Goal: Check status: Check status

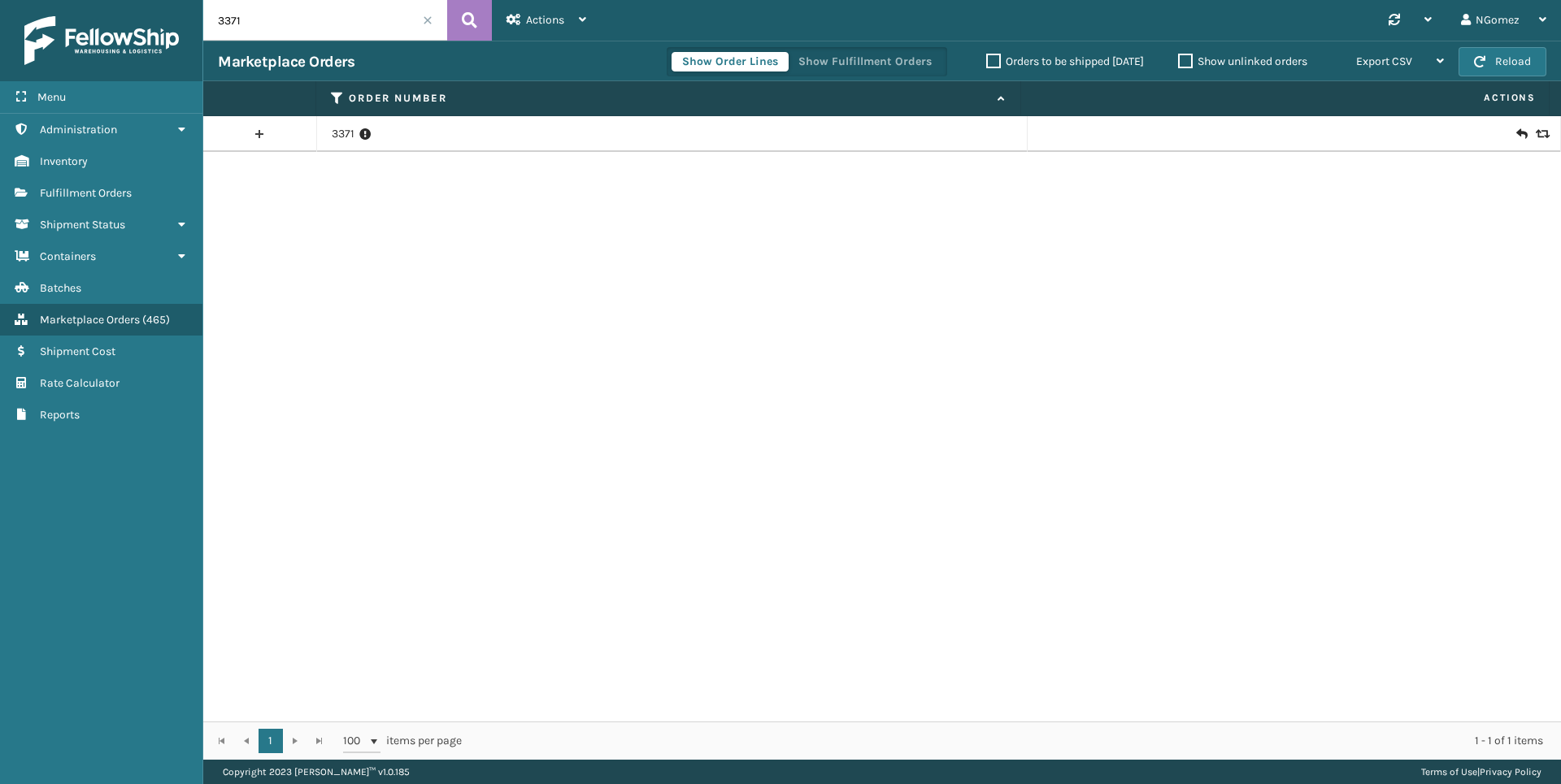
click at [293, 27] on input "3371" at bounding box center [325, 20] width 244 height 41
click at [115, 195] on span "Fulfillment Orders" at bounding box center [86, 193] width 92 height 14
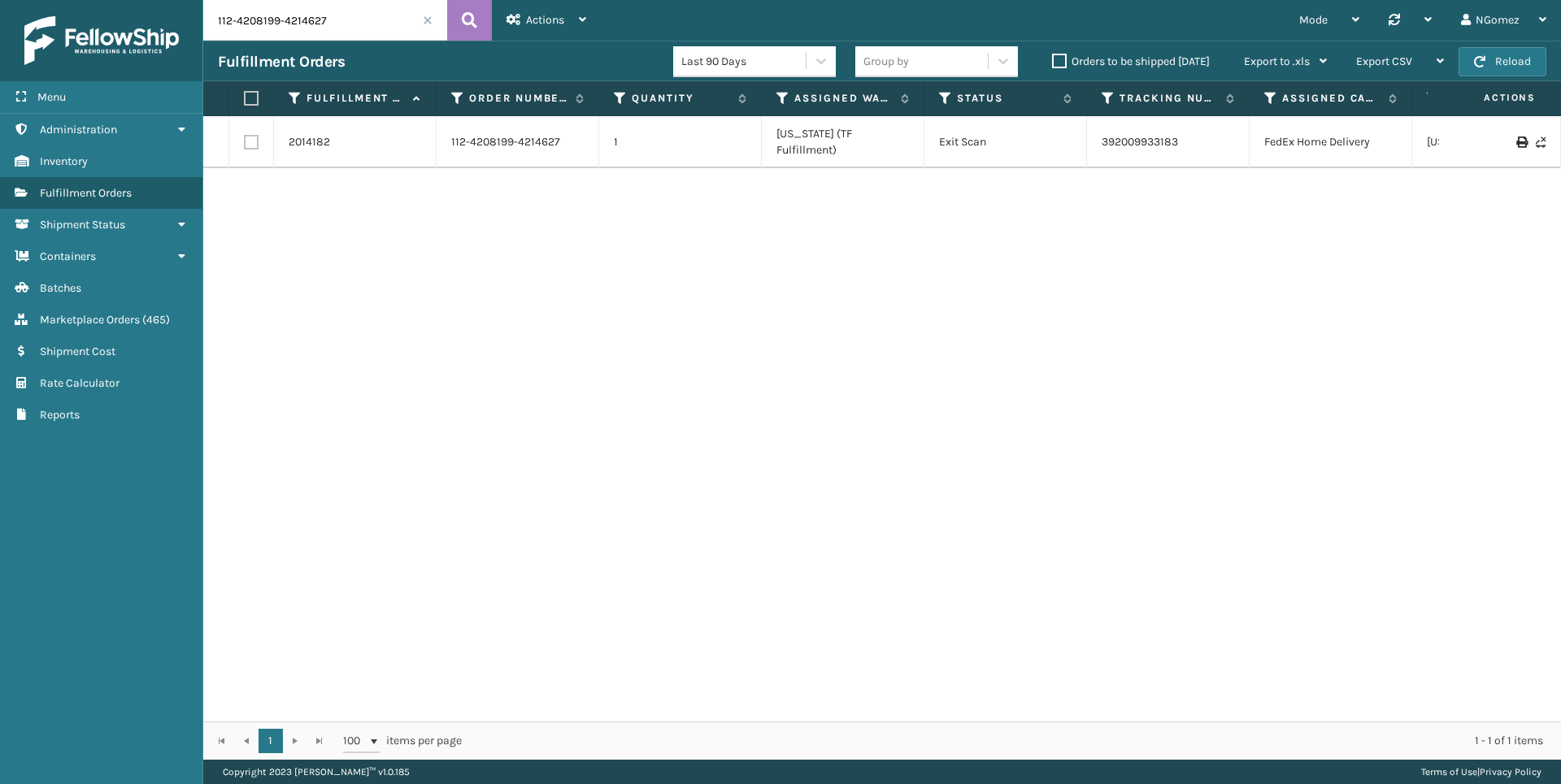
click at [238, 23] on input "112-4208199-4214627" at bounding box center [325, 20] width 244 height 41
click at [238, 22] on input "112-4208199-4214627" at bounding box center [325, 20] width 244 height 41
paste input "883448721001"
type input "883448721001"
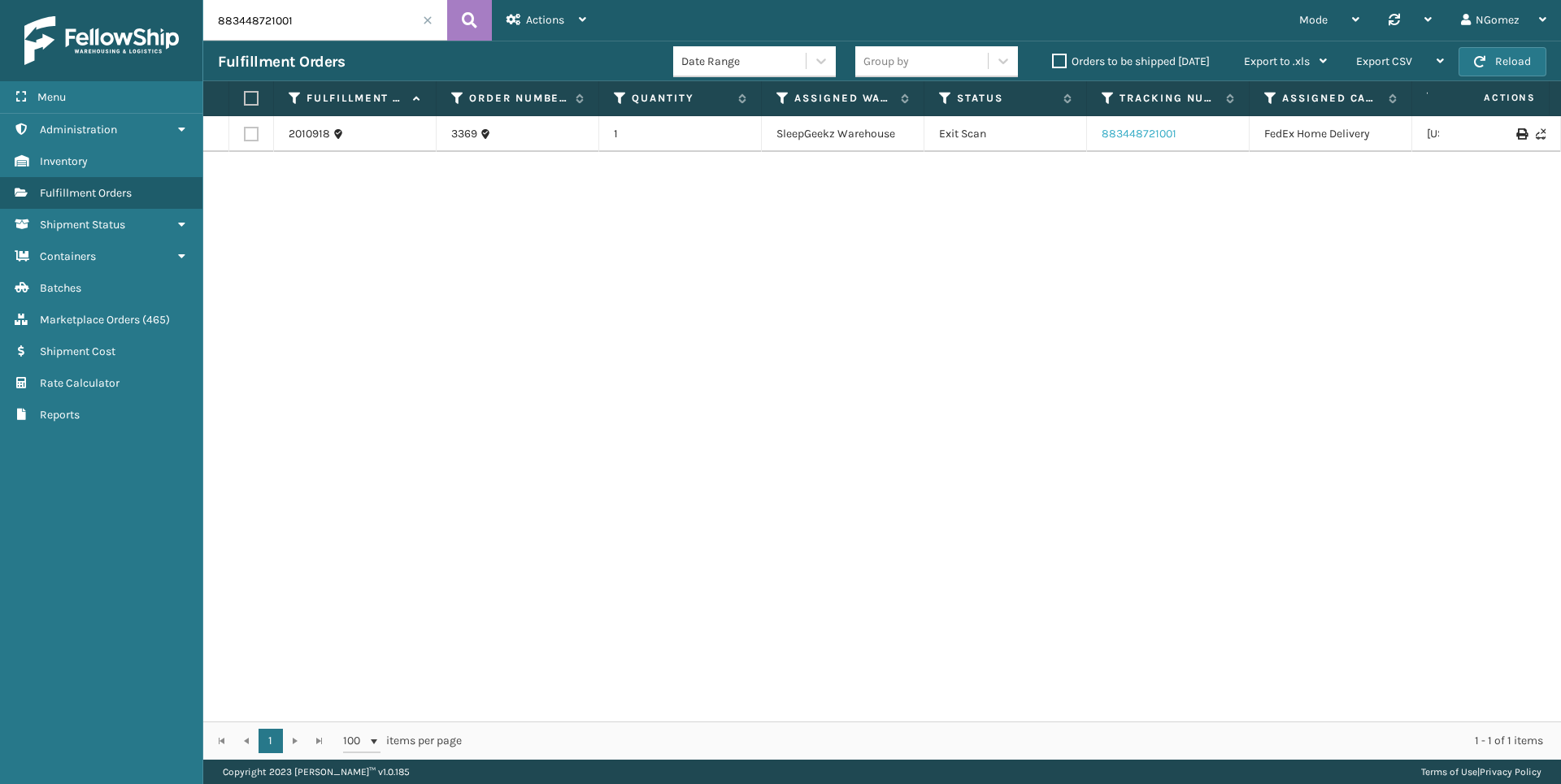
click at [1161, 132] on link "883448721001" at bounding box center [1140, 134] width 75 height 14
